Goal: Book appointment/travel/reservation

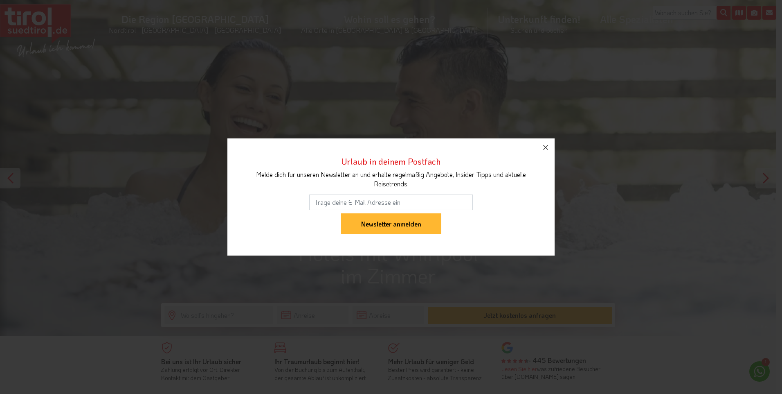
click at [548, 147] on icon "button" at bounding box center [546, 147] width 10 height 10
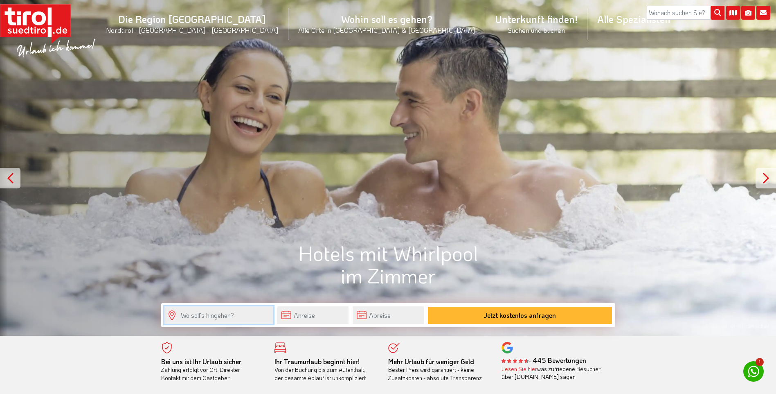
click at [233, 314] on input "text" at bounding box center [219, 315] width 109 height 18
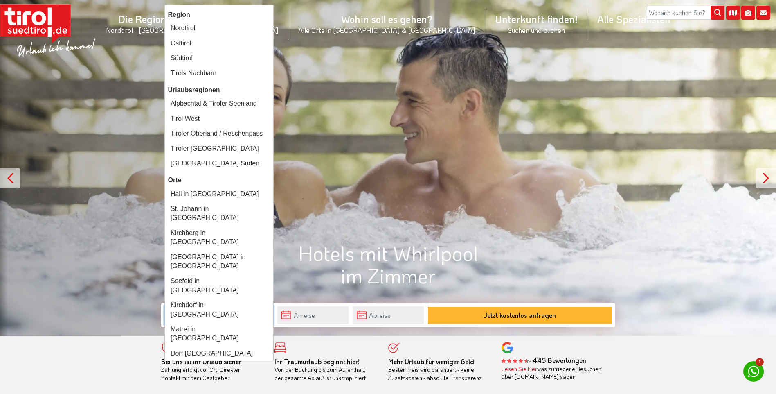
type input "tirol"
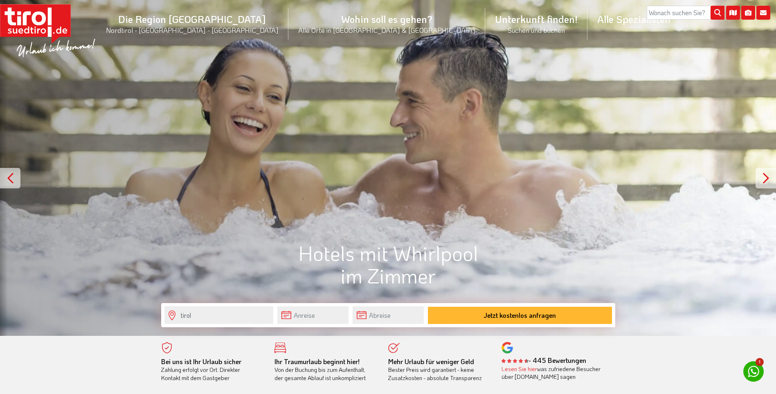
click at [35, 356] on div "Bei uns ist Ihr Urlaub sicher Zahlung erfolgt vor Ort. Direkter Kontakt mit dem…" at bounding box center [388, 365] width 776 height 58
click at [316, 318] on input "text" at bounding box center [312, 315] width 71 height 18
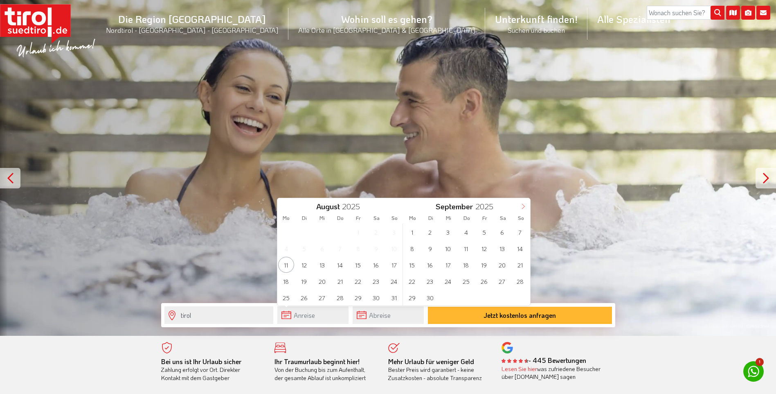
click at [525, 203] on span at bounding box center [523, 205] width 14 height 14
click at [410, 276] on span "20" at bounding box center [412, 281] width 16 height 16
click at [360, 283] on span "24" at bounding box center [358, 281] width 16 height 16
type input "[DATE]"
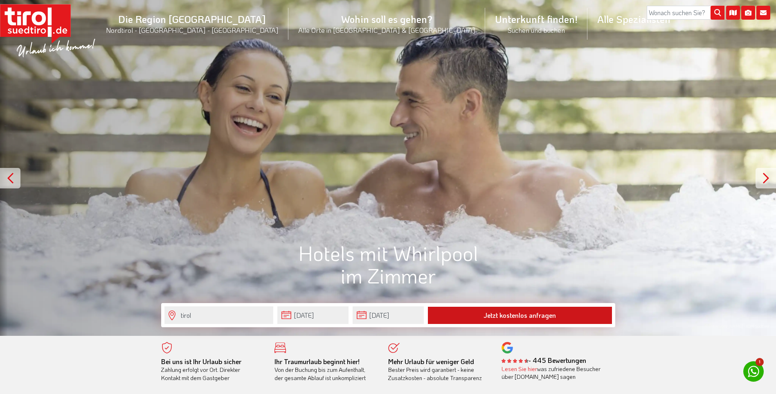
click at [476, 313] on button "Jetzt kostenlos anfragen" at bounding box center [520, 315] width 184 height 17
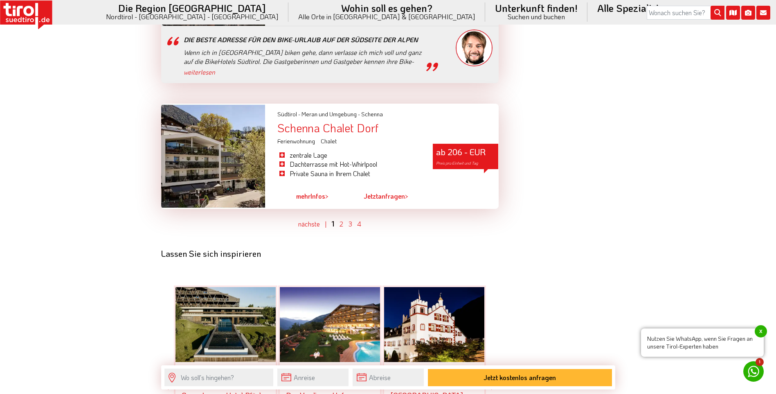
scroll to position [2251, 0]
